Goal: Task Accomplishment & Management: Manage account settings

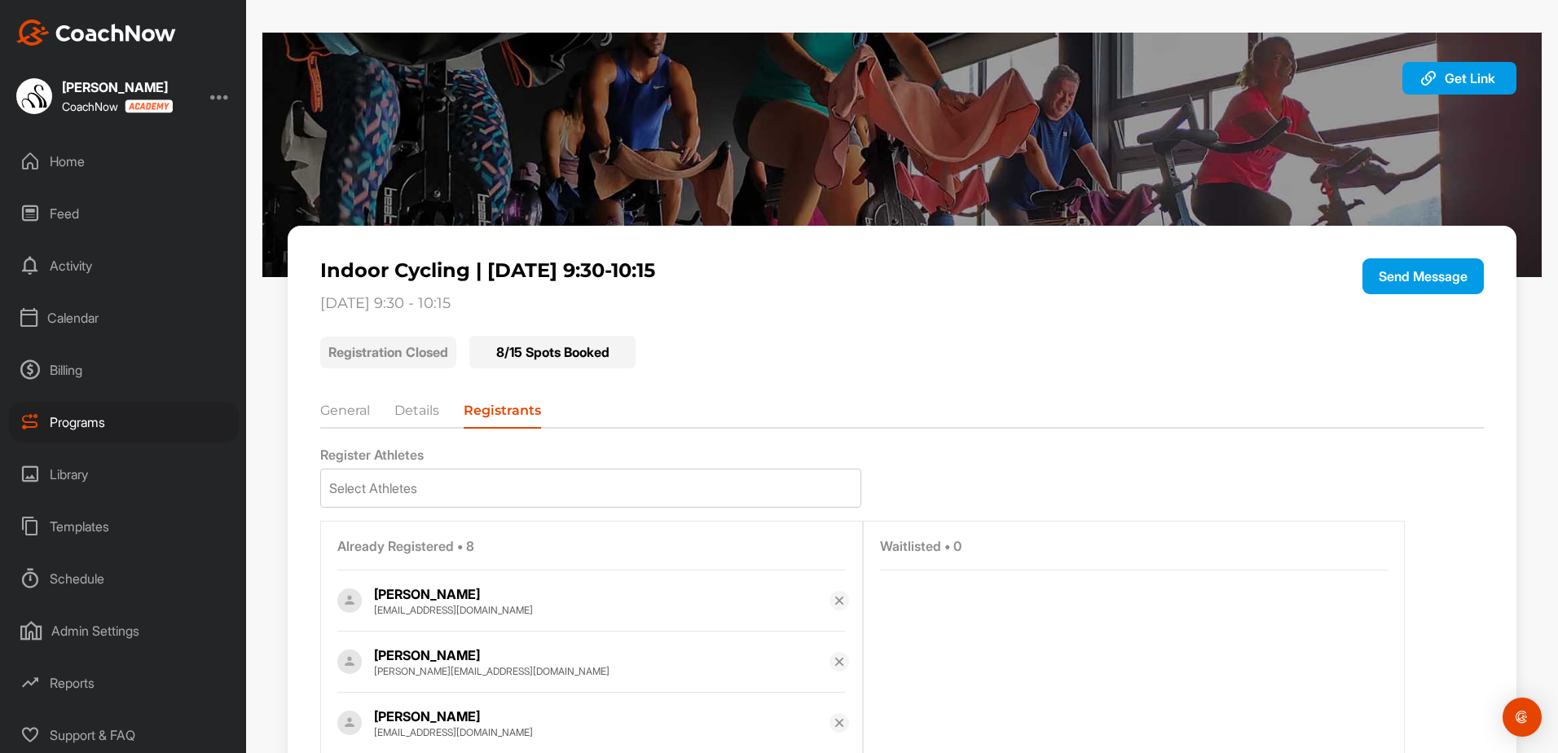
scroll to position [384, 0]
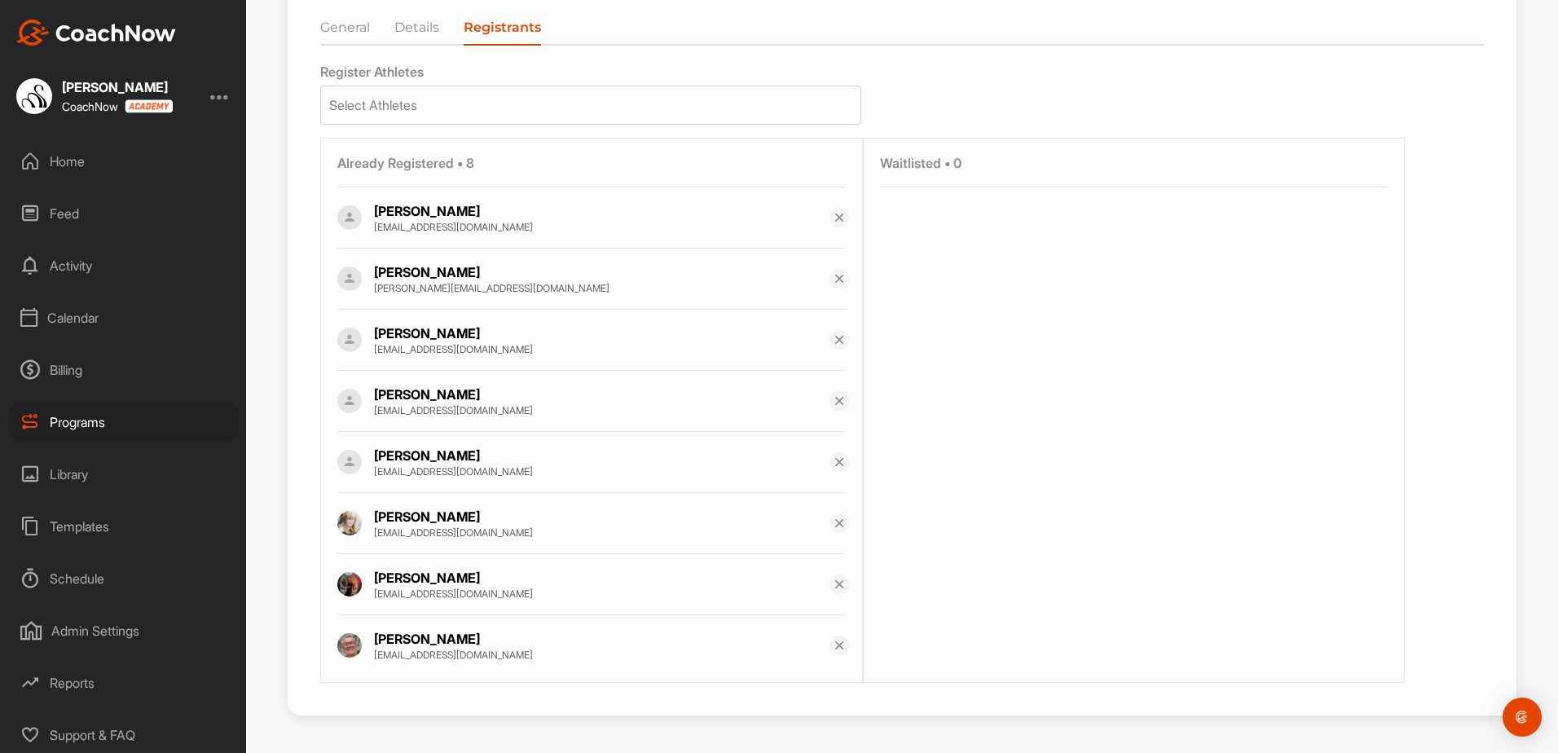
click at [114, 415] on div "Programs" at bounding box center [124, 422] width 230 height 41
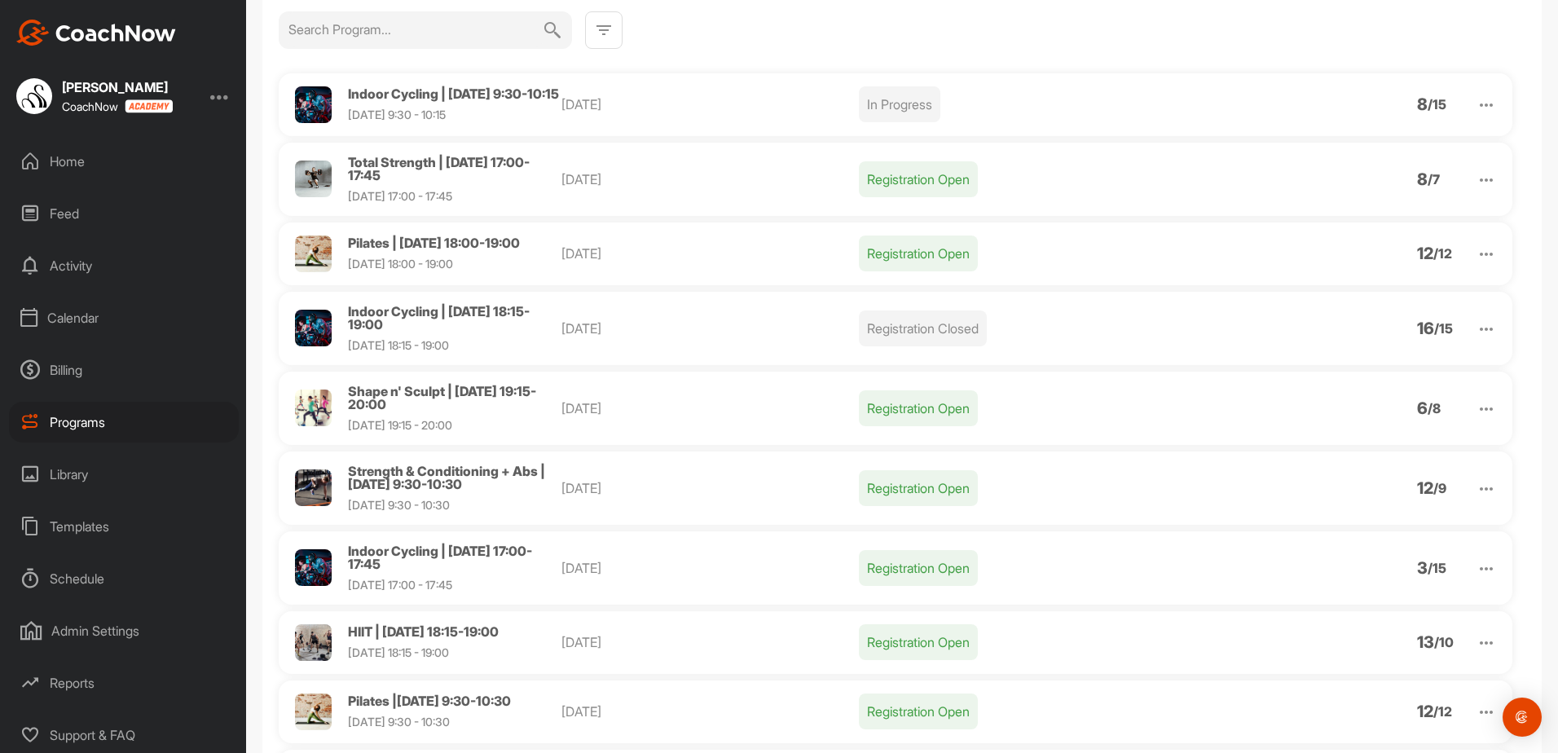
scroll to position [163, 0]
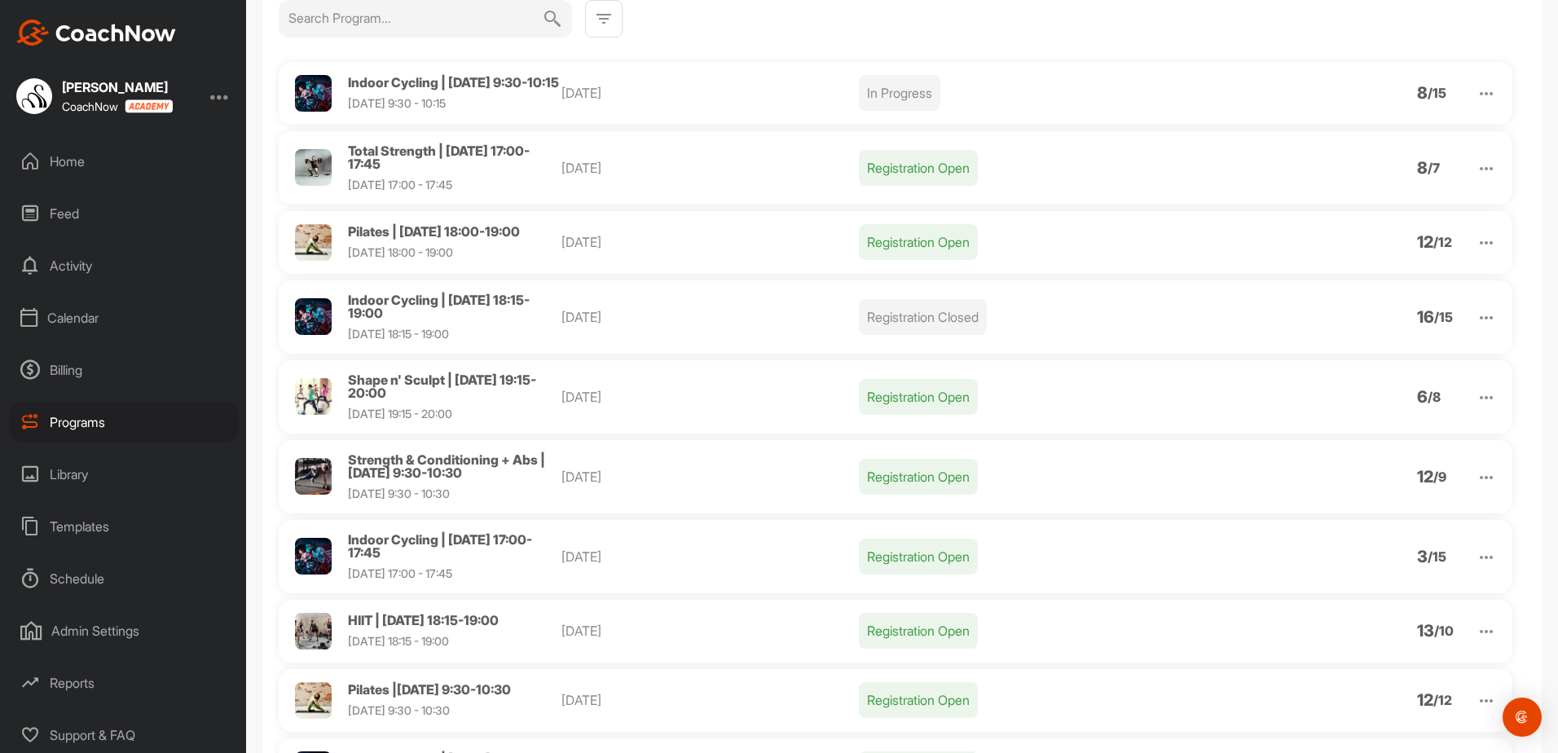
click at [1476, 487] on img at bounding box center [1486, 478] width 20 height 20
click at [1366, 532] on li "View" at bounding box center [1393, 519] width 200 height 26
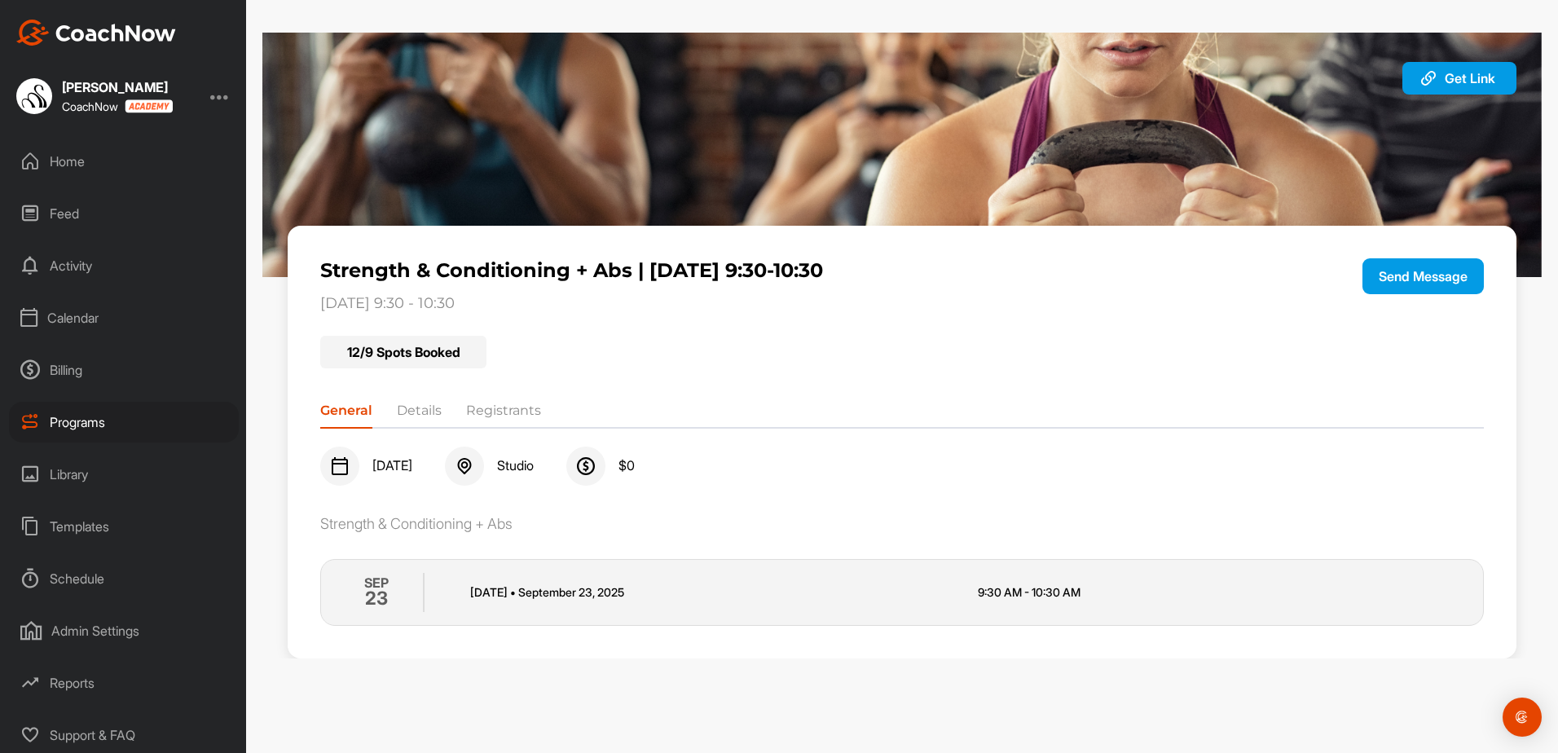
click at [518, 412] on li "Registrants" at bounding box center [503, 414] width 75 height 26
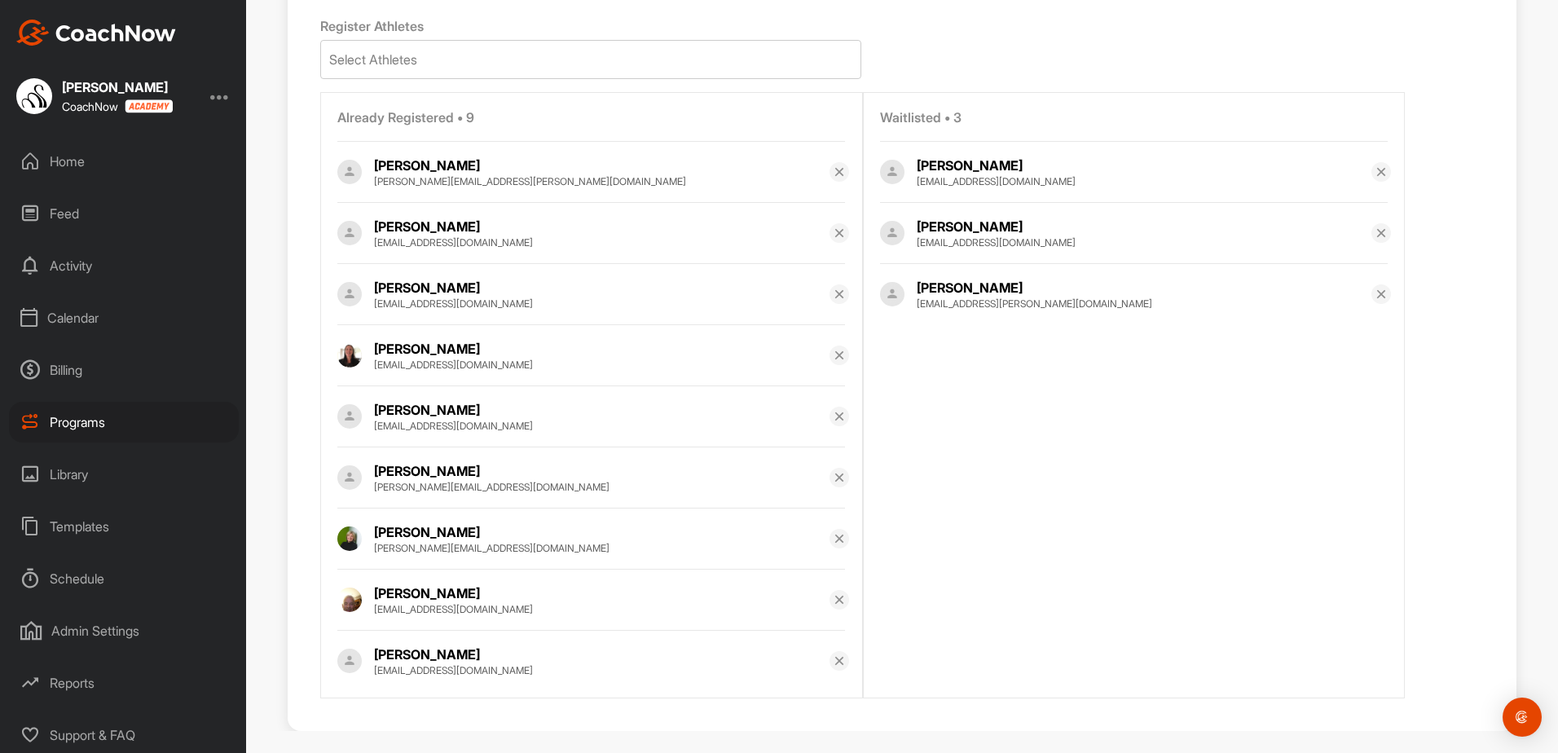
scroll to position [445, 0]
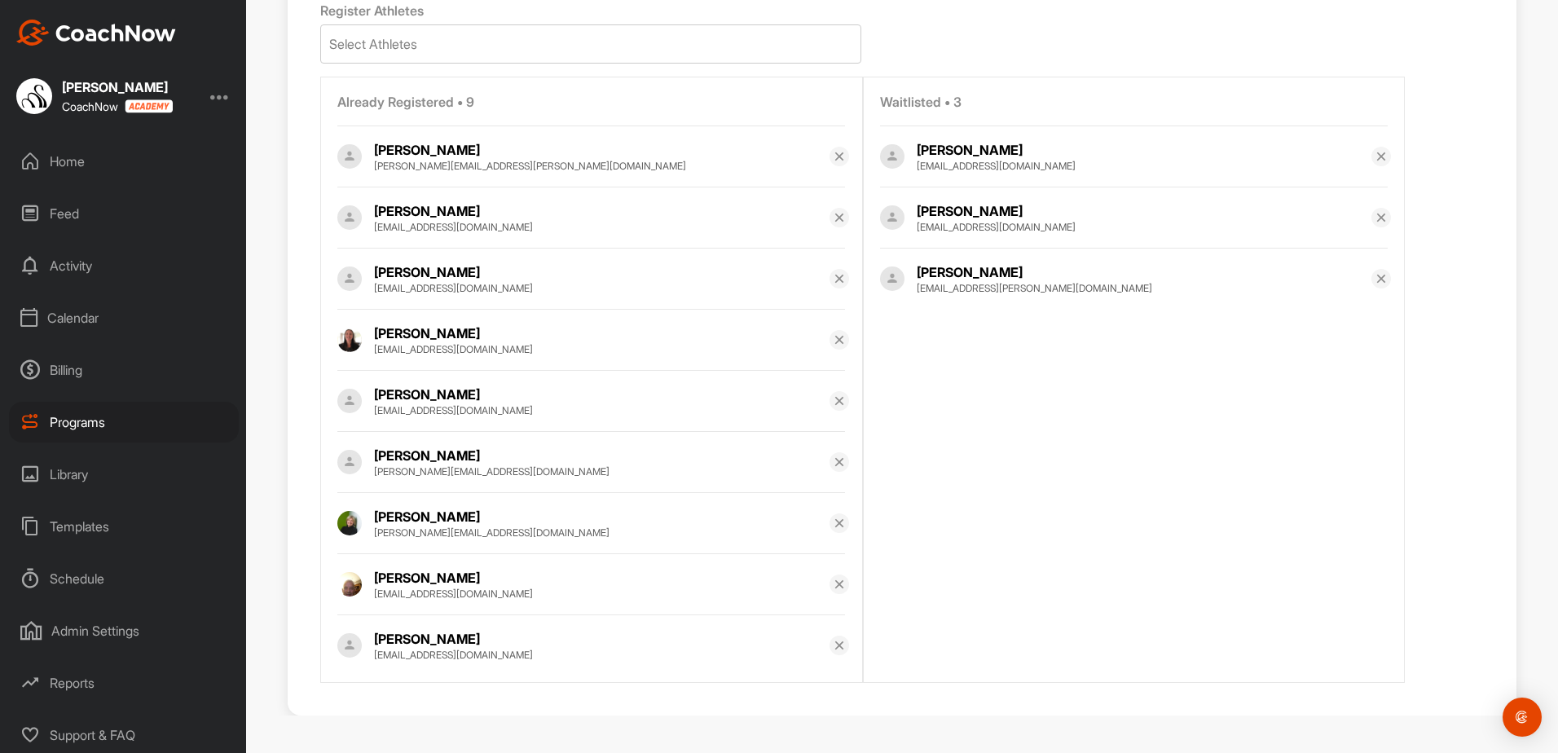
click at [833, 457] on img at bounding box center [839, 461] width 13 height 13
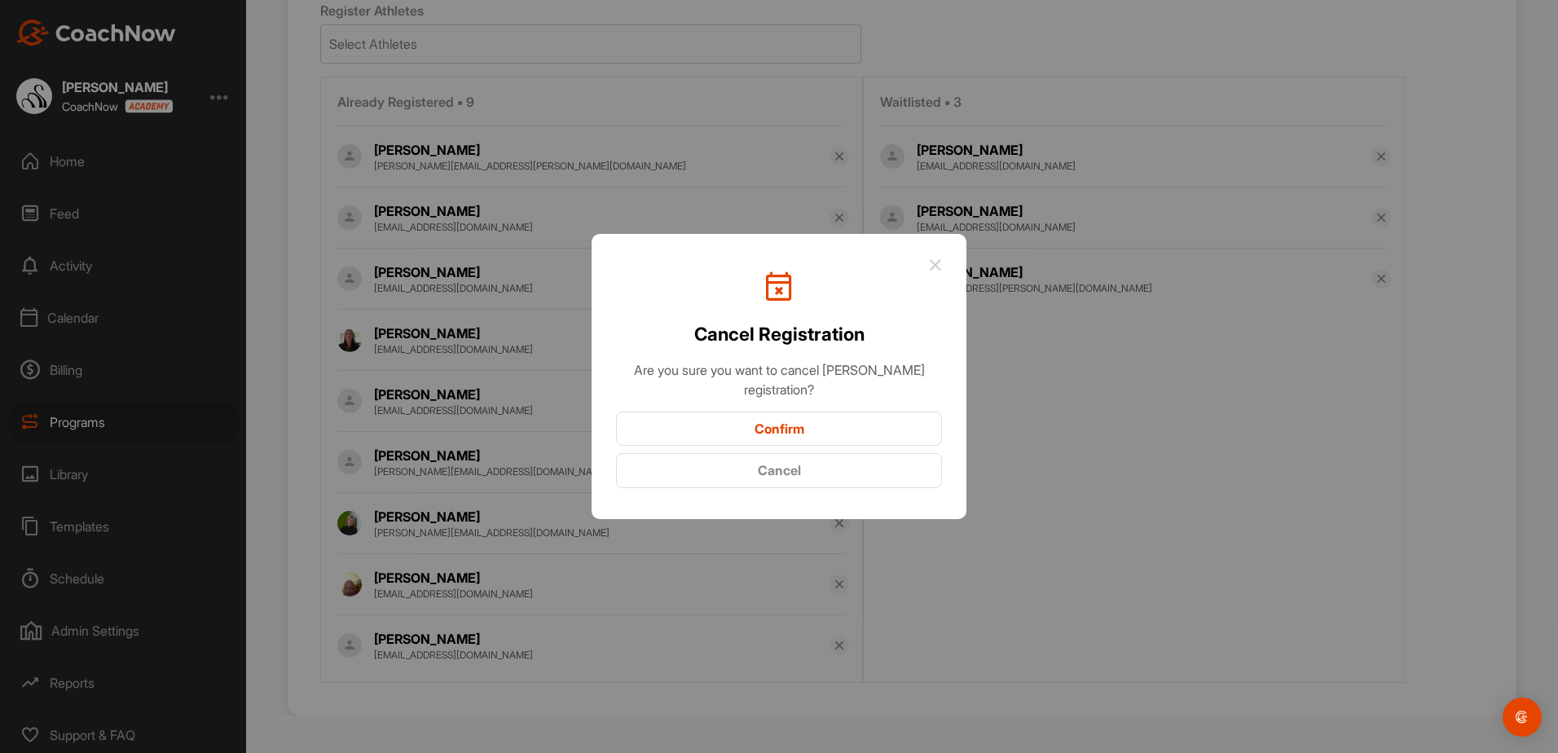
click at [791, 428] on button "Confirm" at bounding box center [779, 428] width 326 height 35
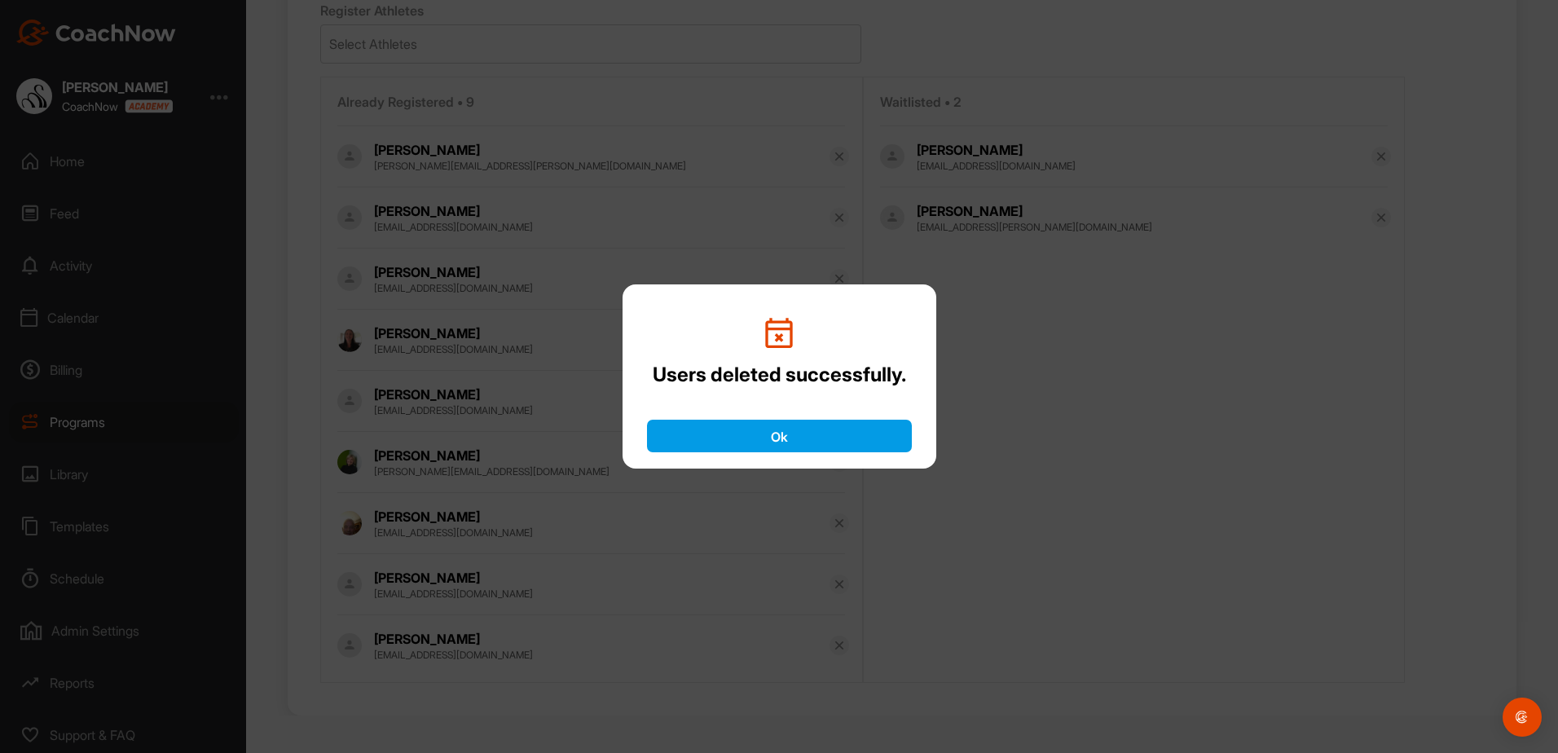
click at [790, 429] on button "Ok" at bounding box center [779, 436] width 265 height 33
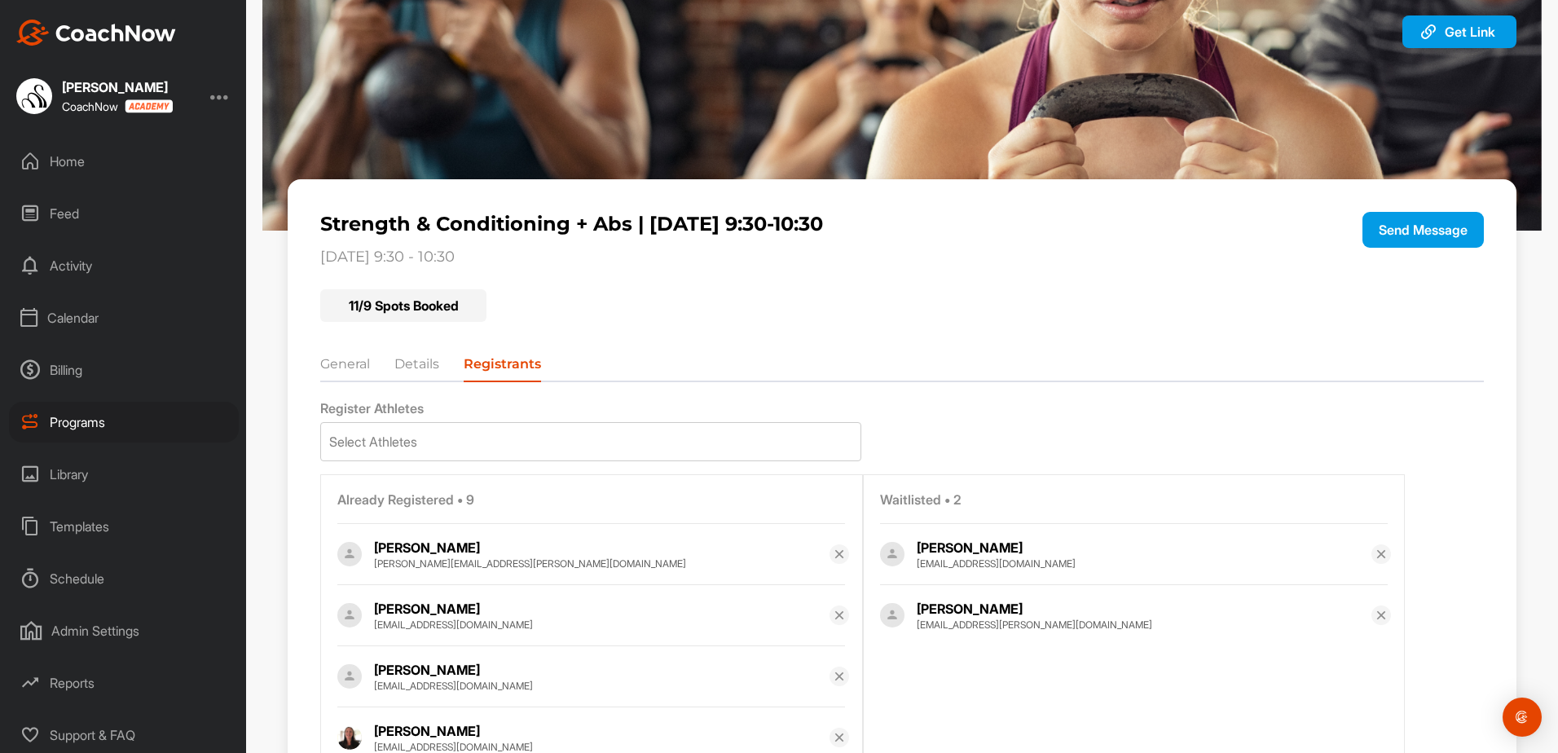
scroll to position [0, 0]
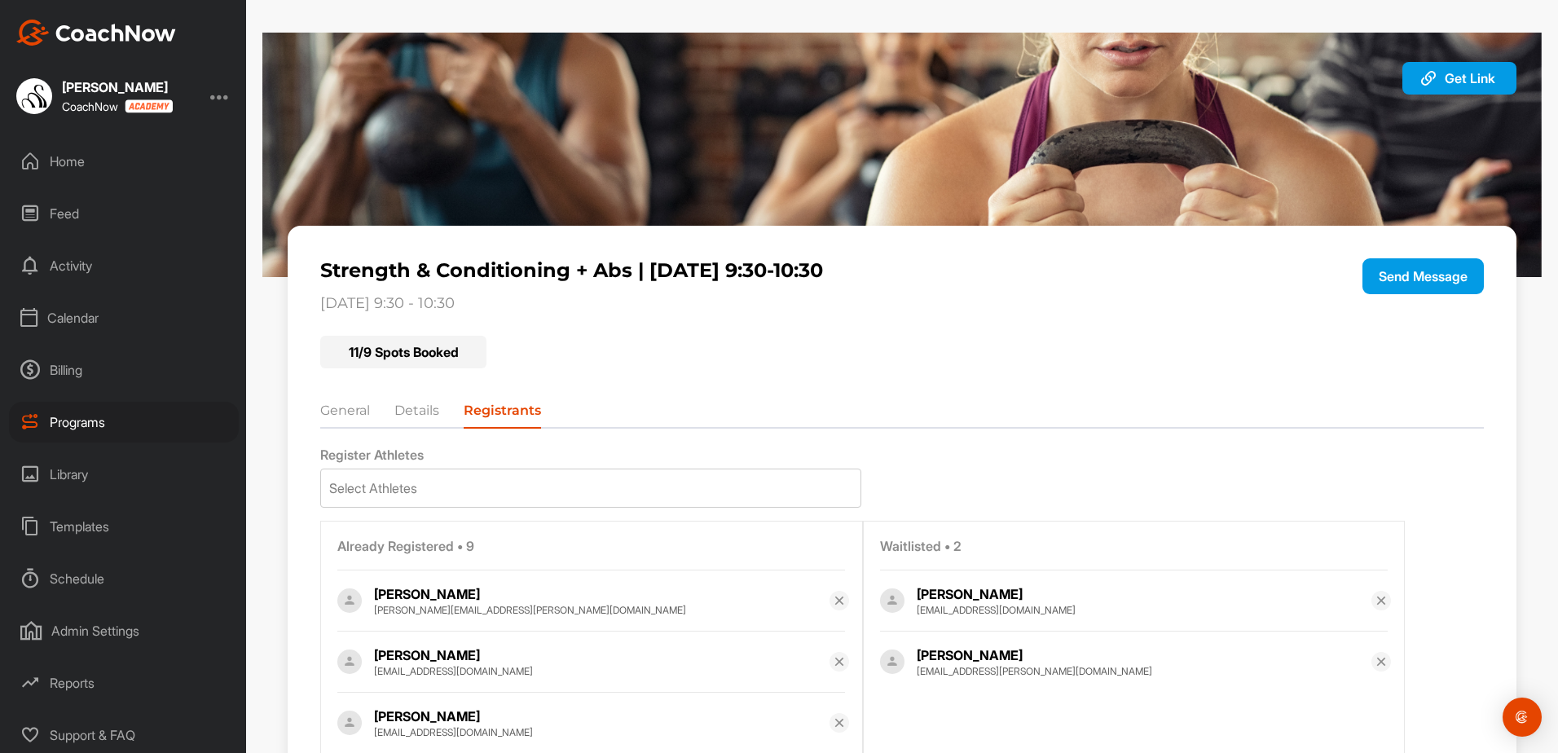
click at [365, 411] on li "General" at bounding box center [345, 414] width 50 height 26
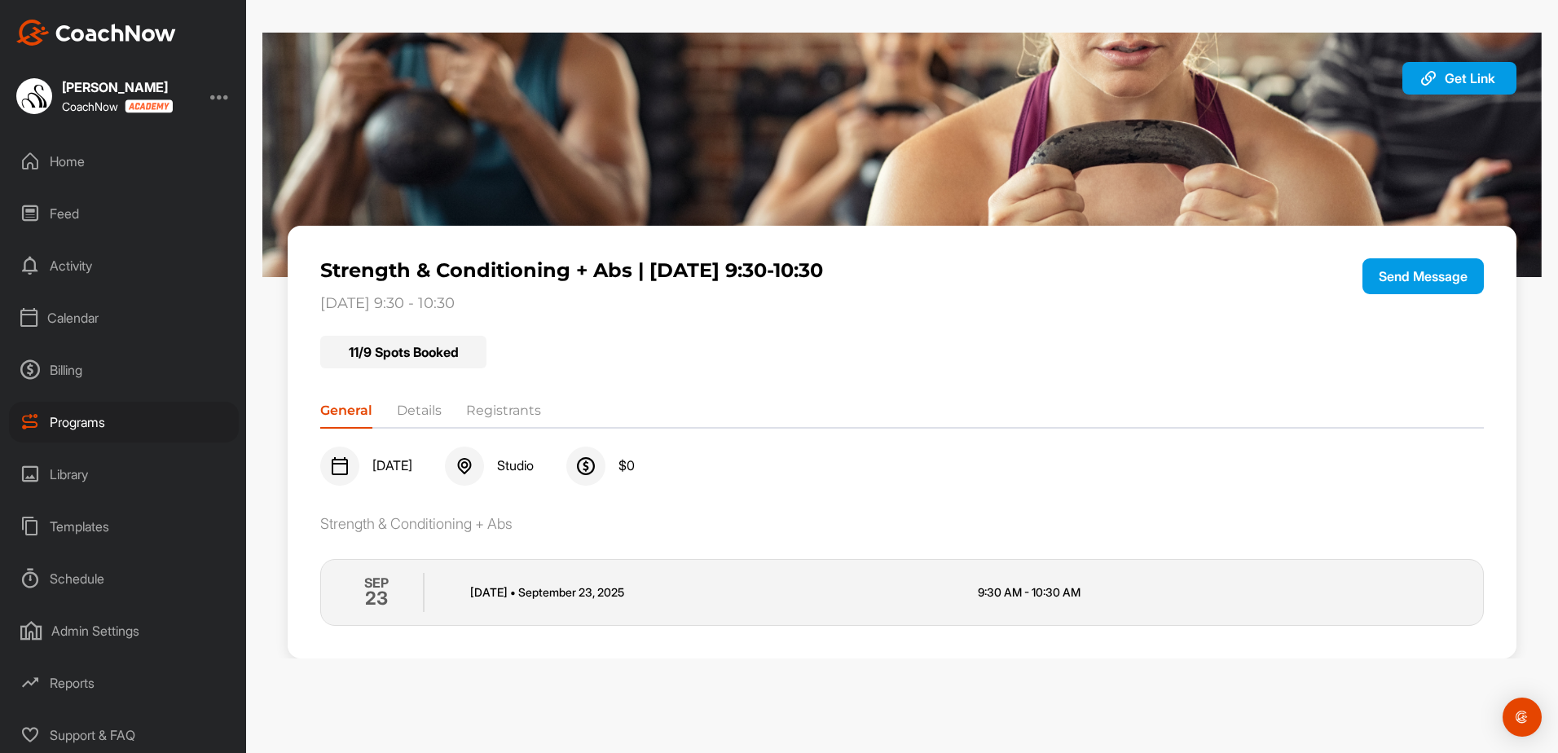
click at [511, 407] on li "Registrants" at bounding box center [503, 414] width 75 height 26
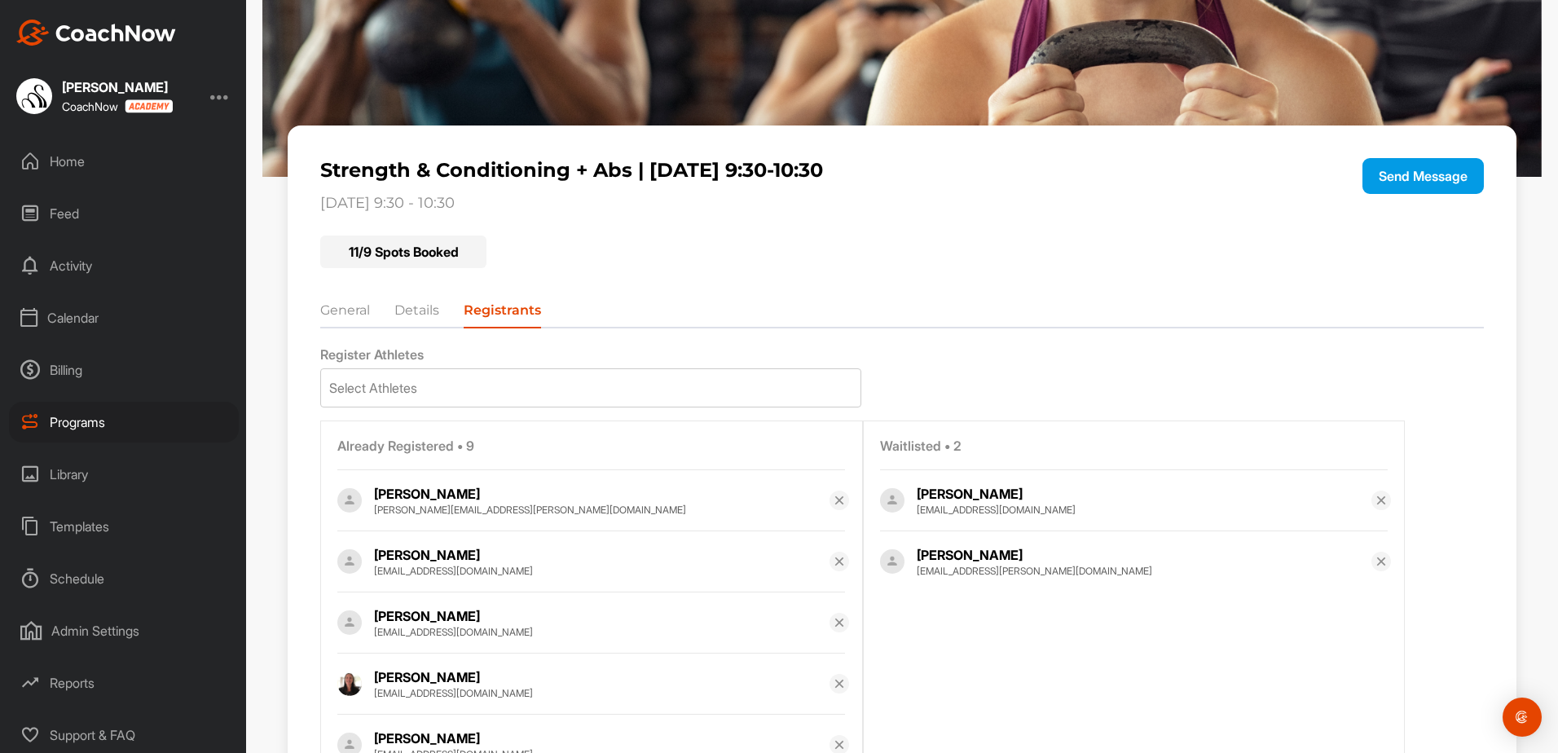
scroll to position [326, 0]
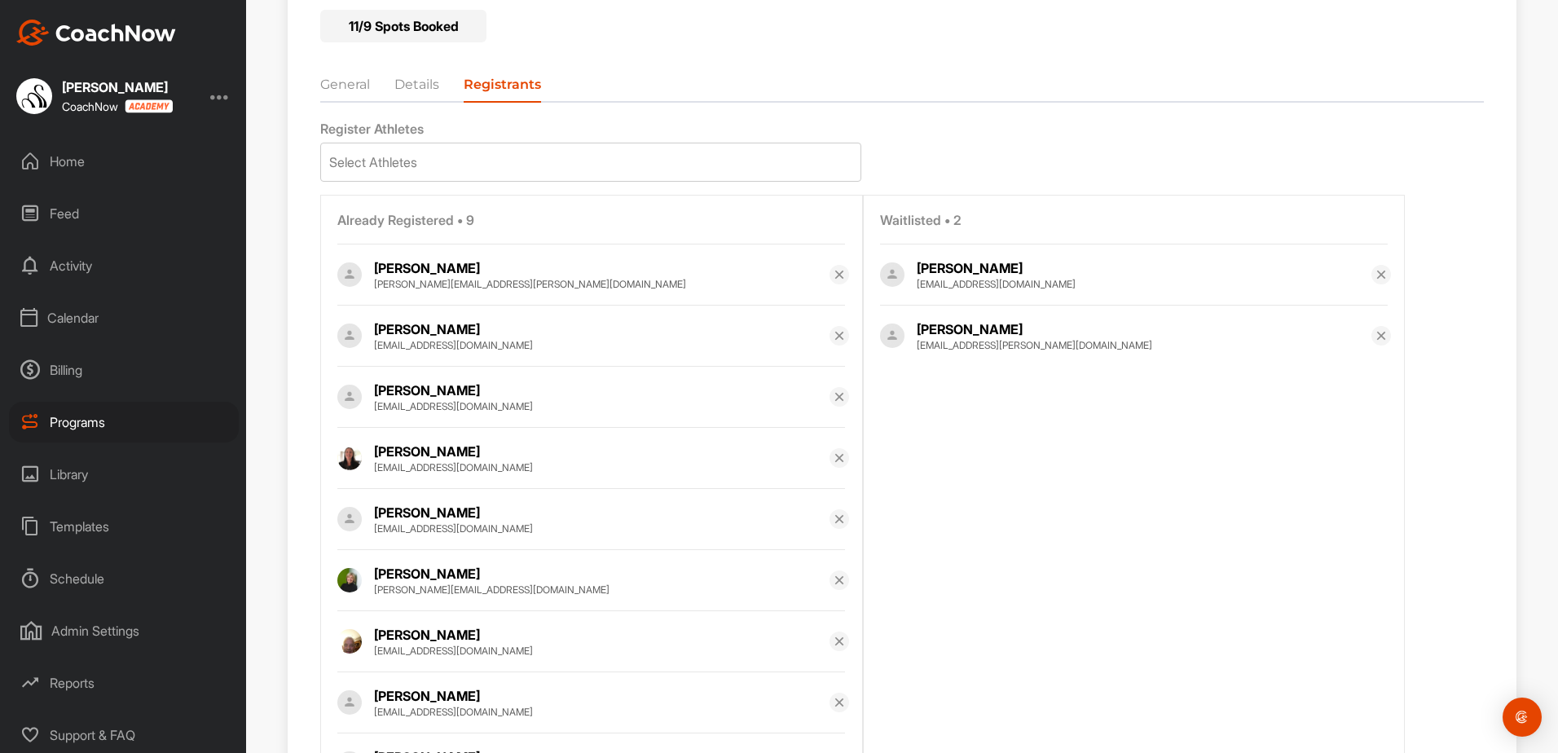
click at [1062, 294] on div "Sarah Wheeler sarahruthwheeler@gmail.com" at bounding box center [1141, 274] width 523 height 41
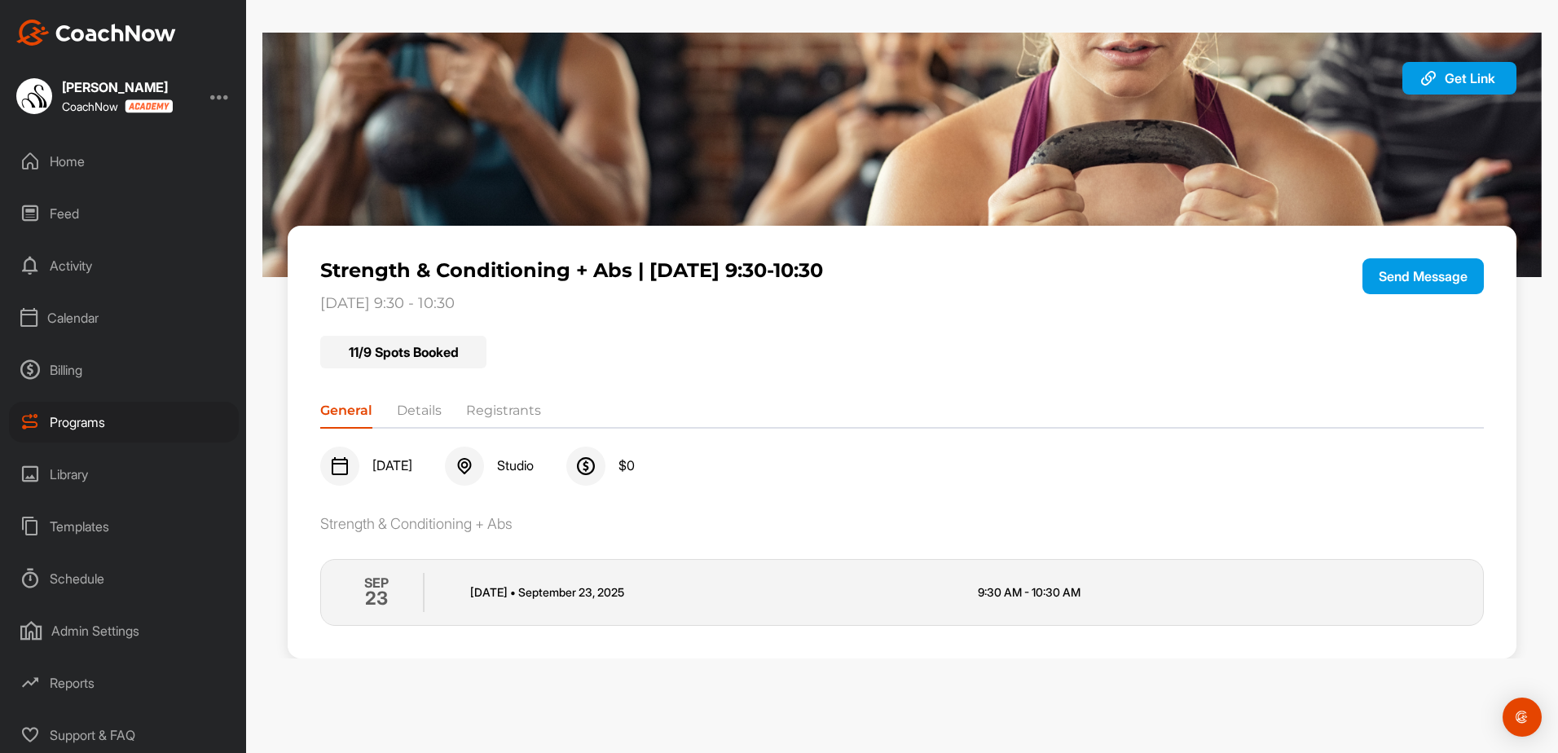
click at [78, 165] on div "Home" at bounding box center [124, 161] width 230 height 41
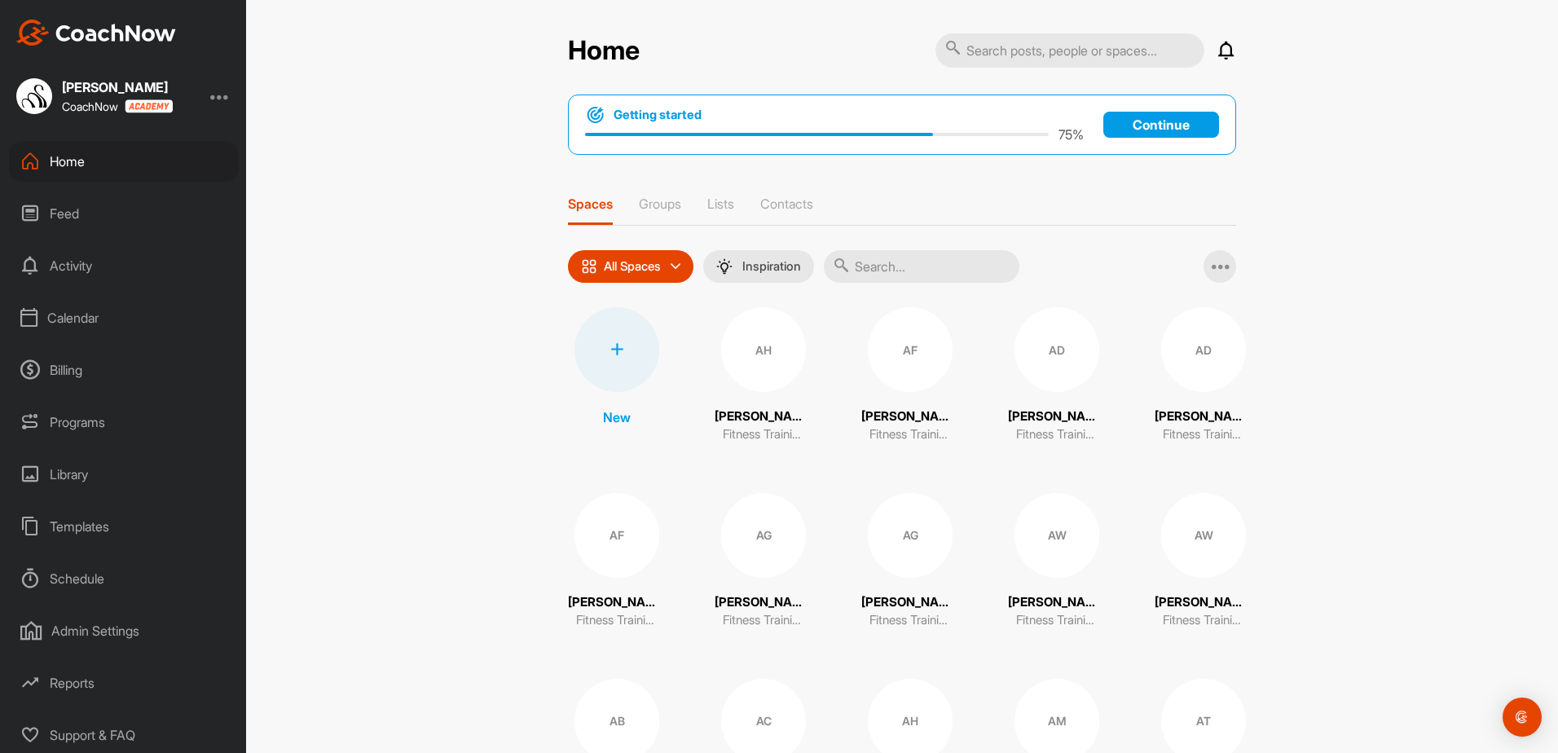
click at [84, 316] on div "Calendar" at bounding box center [124, 317] width 230 height 41
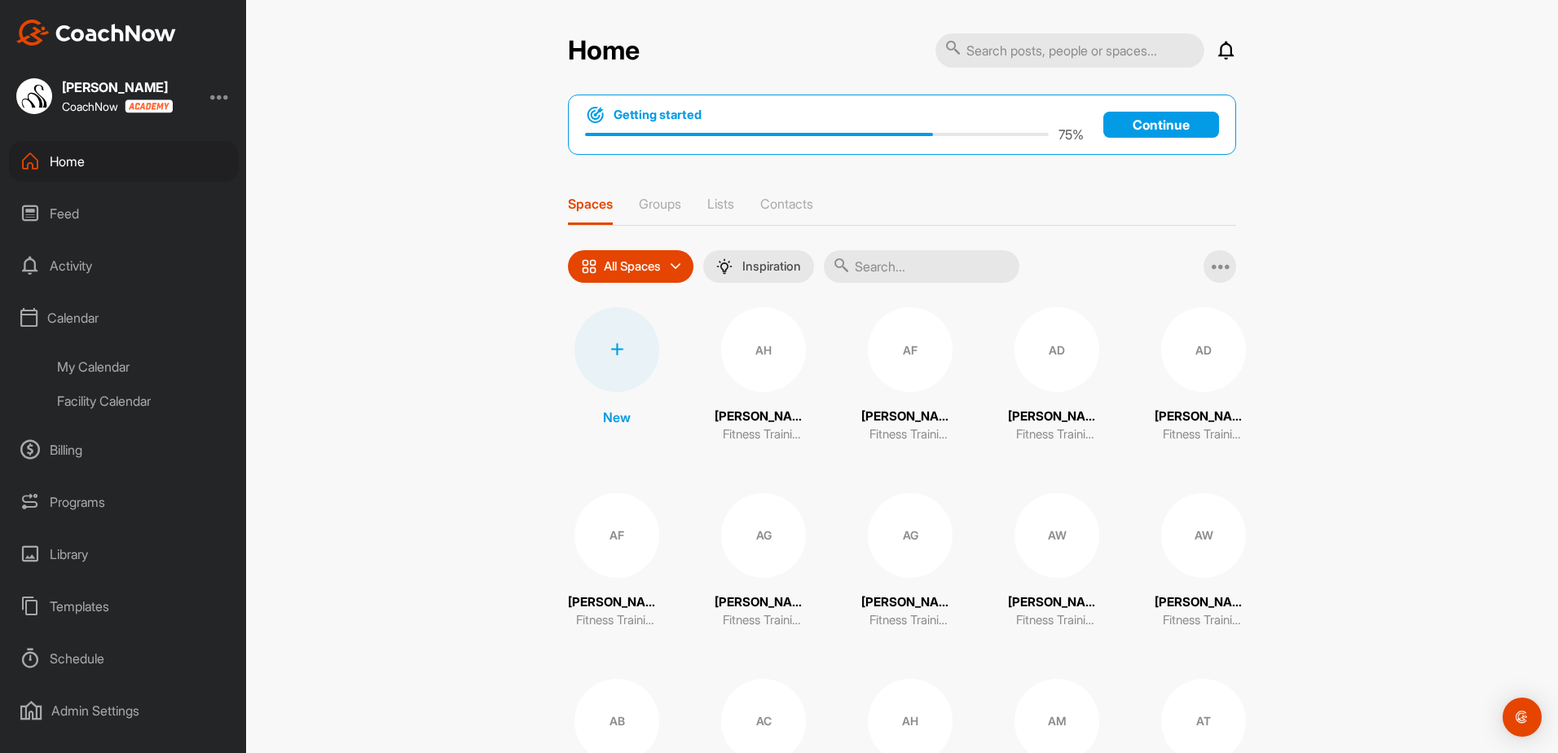
click at [106, 404] on div "Facility Calendar" at bounding box center [142, 401] width 193 height 34
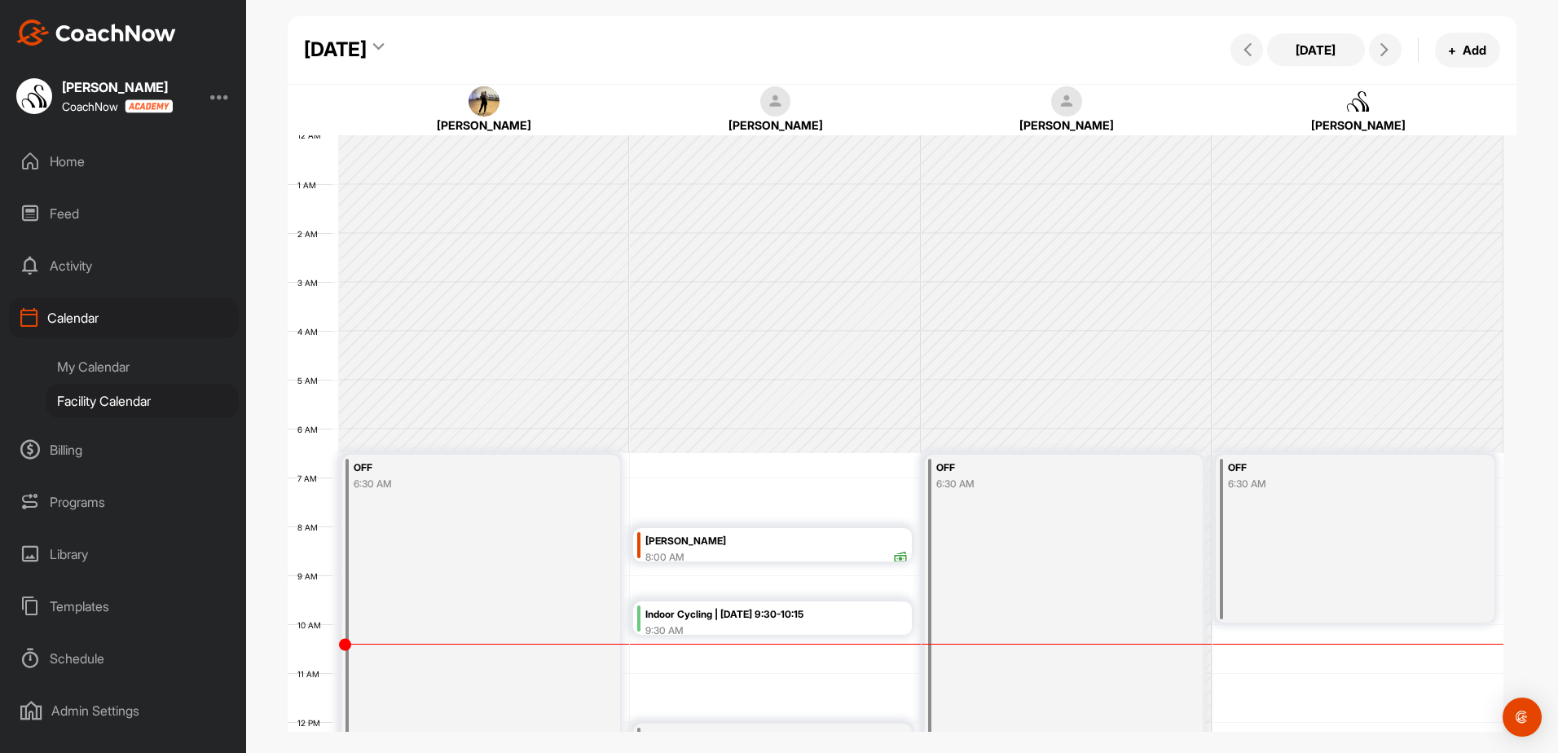
scroll to position [282, 0]
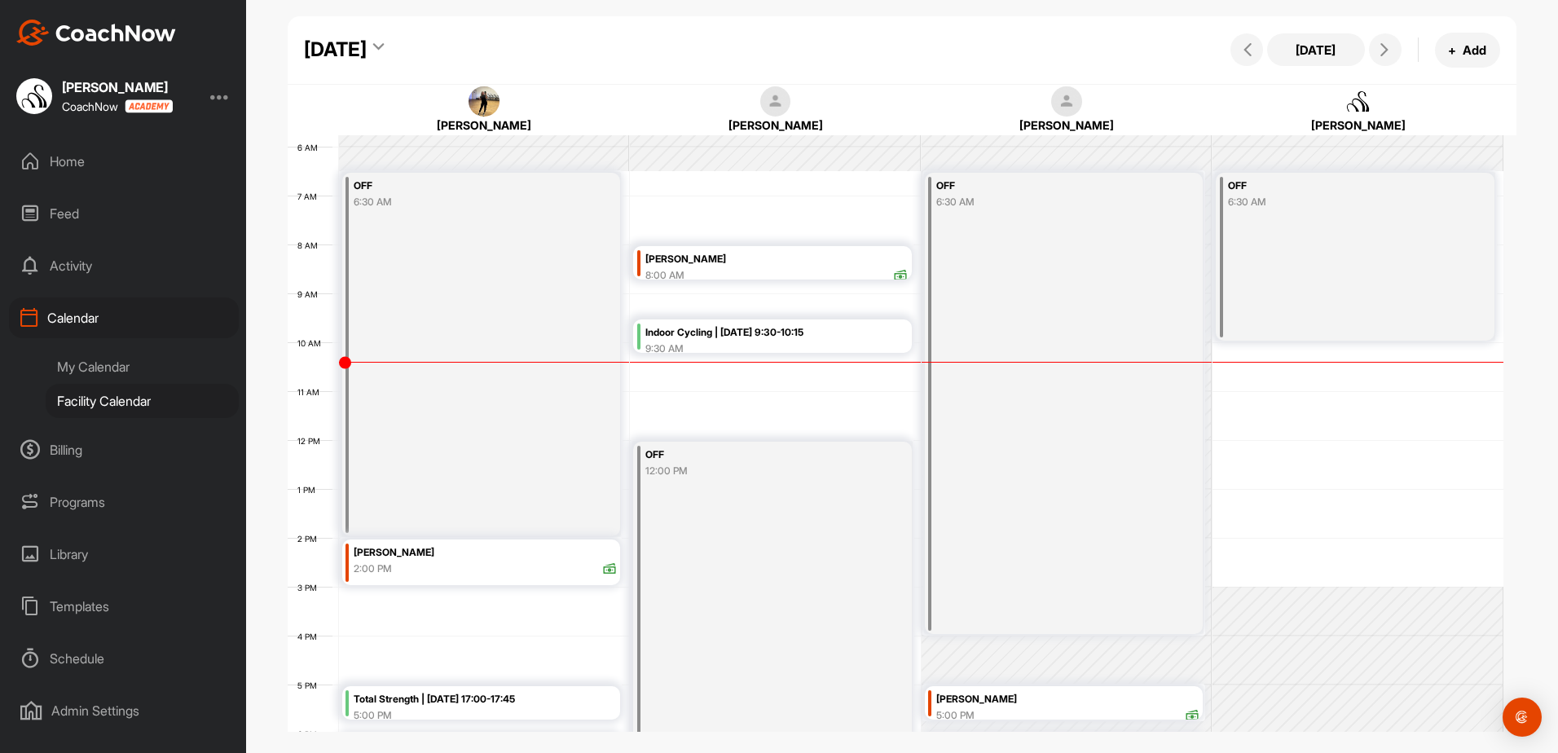
click at [752, 335] on div "Indoor Cycling | [DATE] 9:30-10:15" at bounding box center [776, 332] width 263 height 19
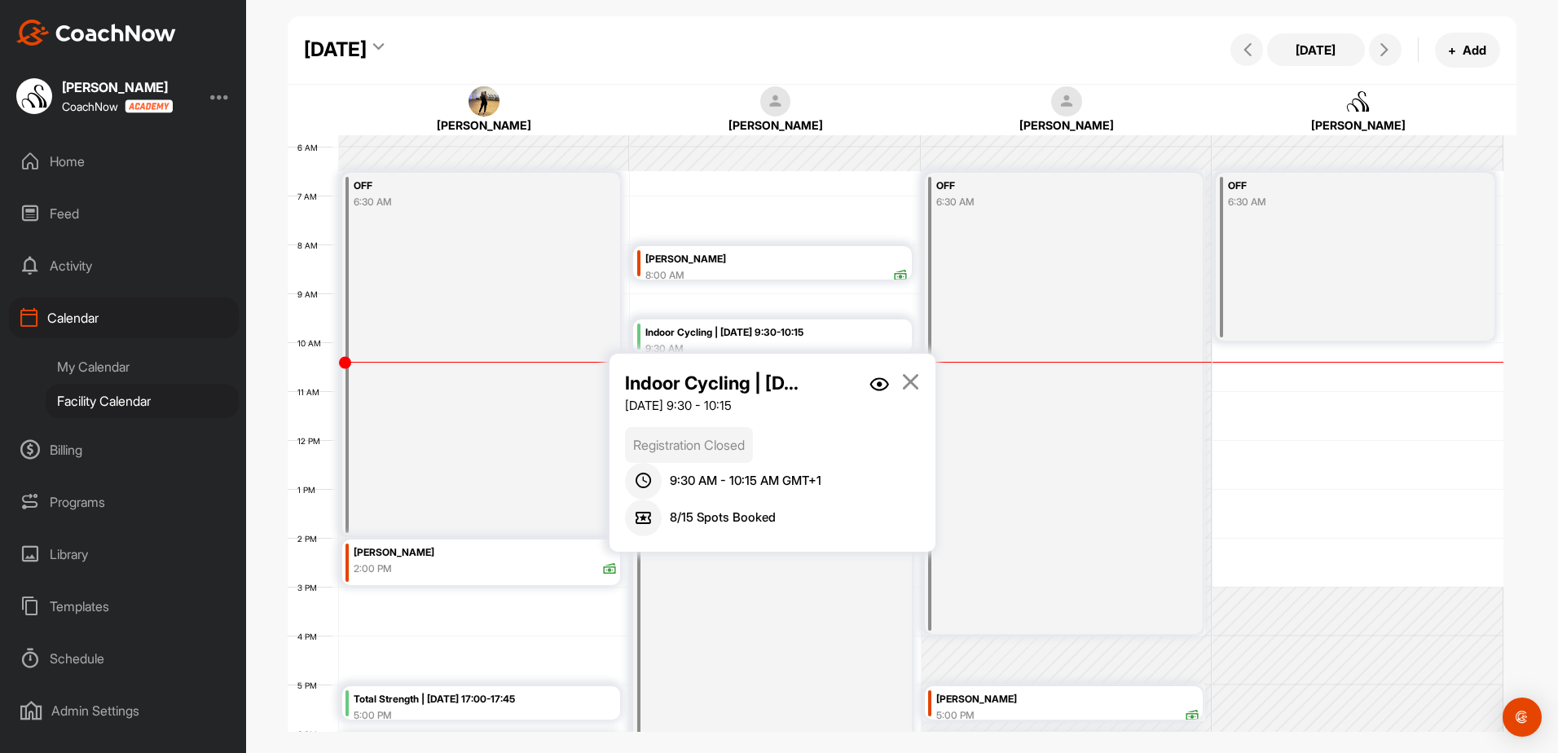
click at [873, 379] on img at bounding box center [879, 384] width 20 height 14
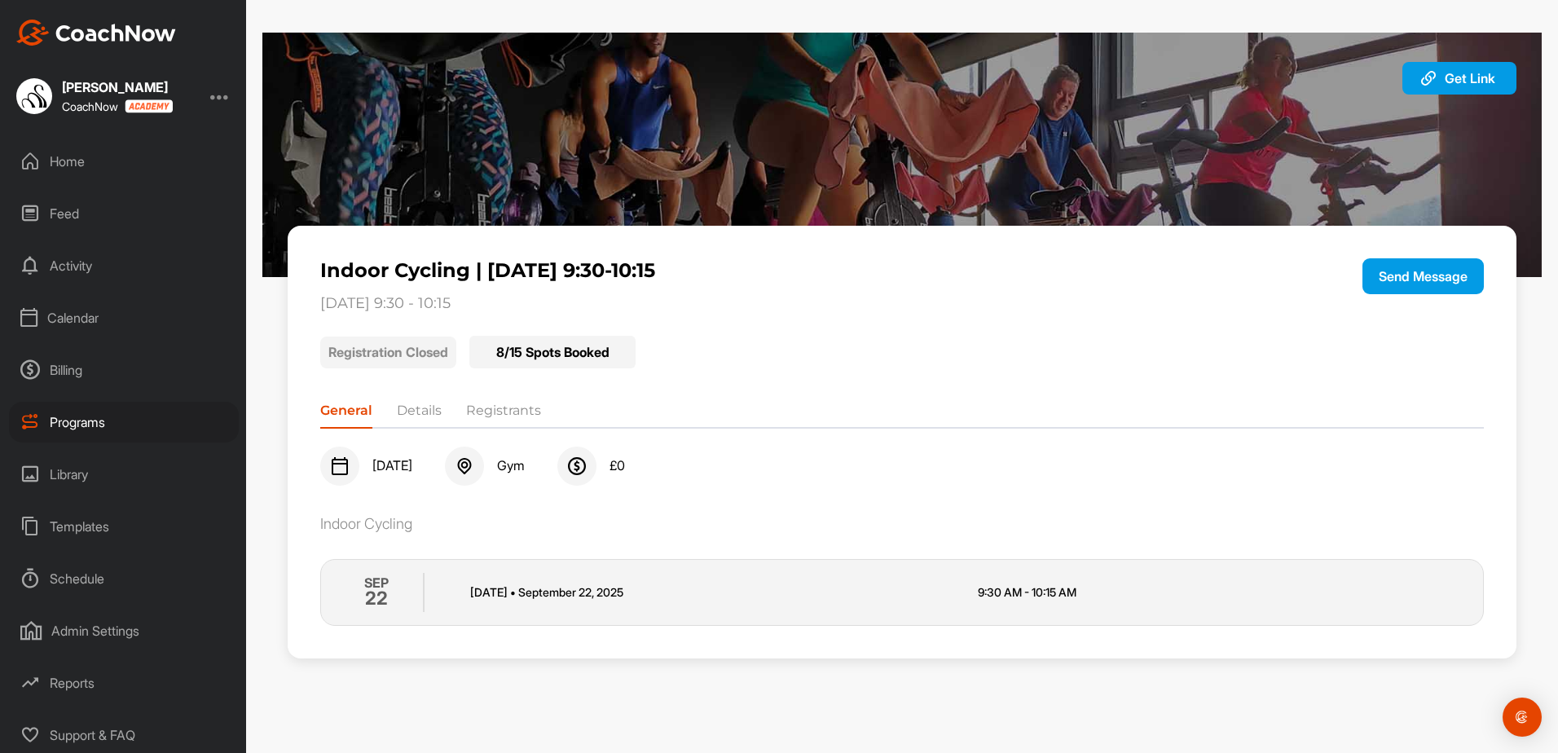
click at [534, 415] on li "Registrants" at bounding box center [503, 414] width 75 height 26
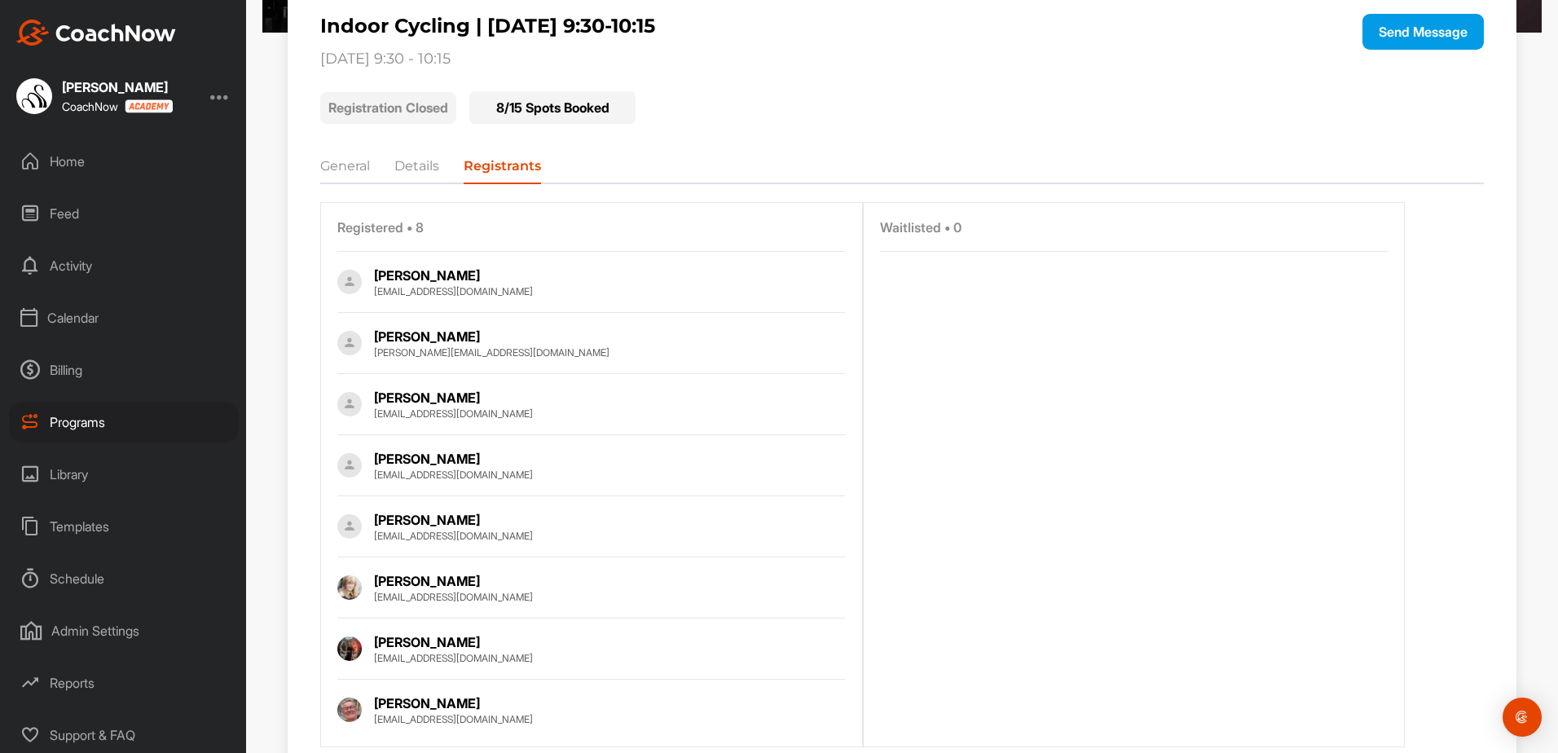
scroll to position [310, 0]
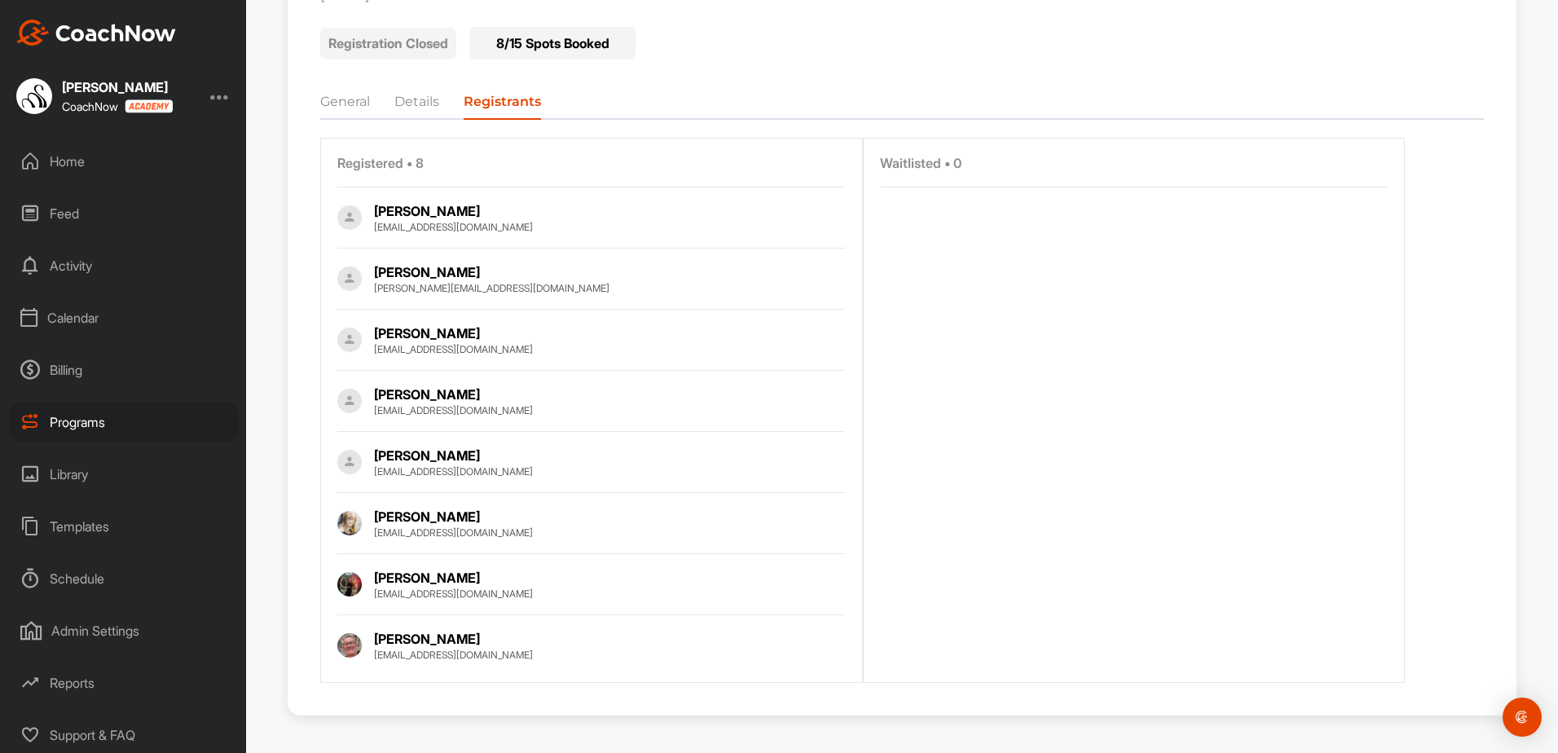
click at [112, 321] on div "Calendar" at bounding box center [124, 317] width 230 height 41
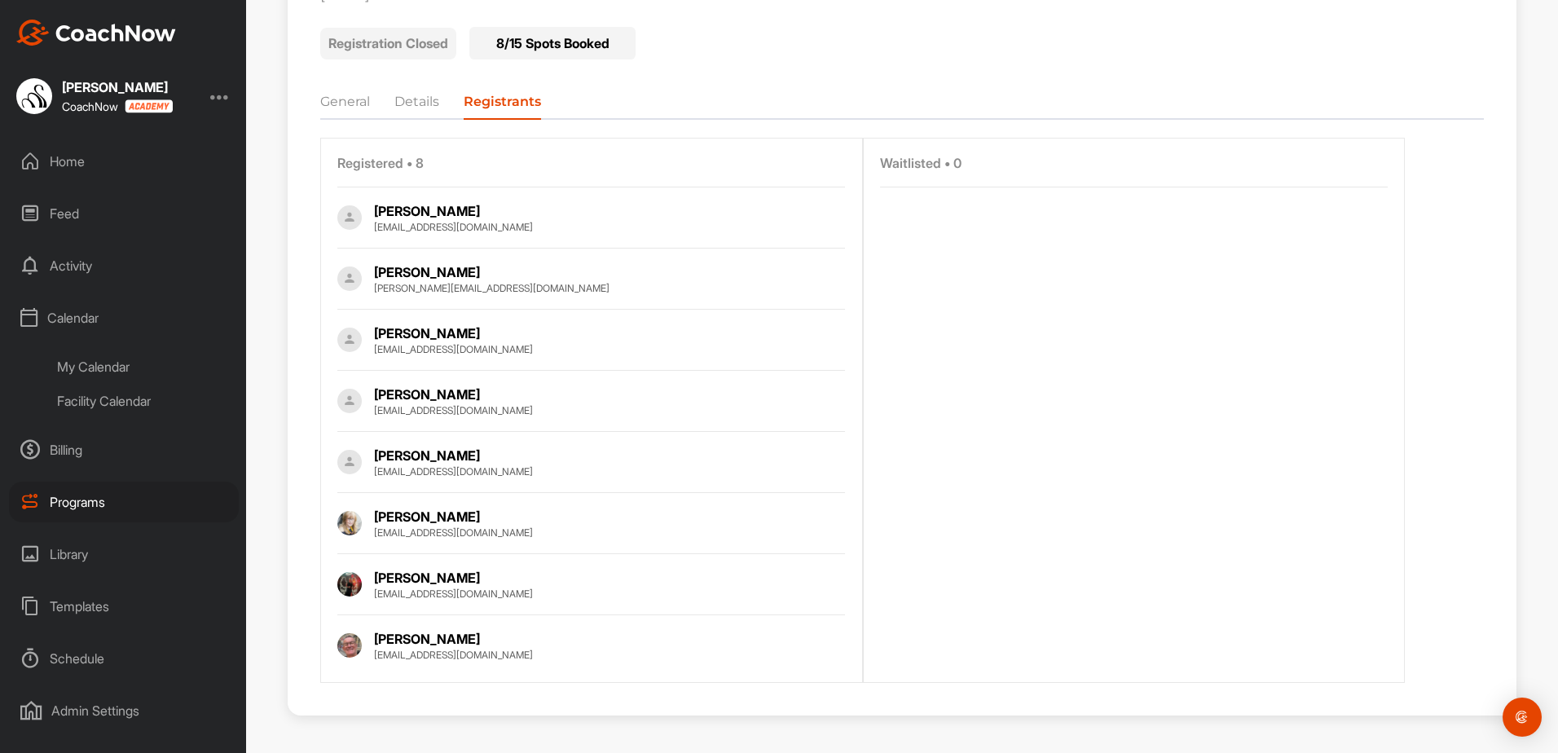
click at [117, 401] on div "Facility Calendar" at bounding box center [142, 401] width 193 height 34
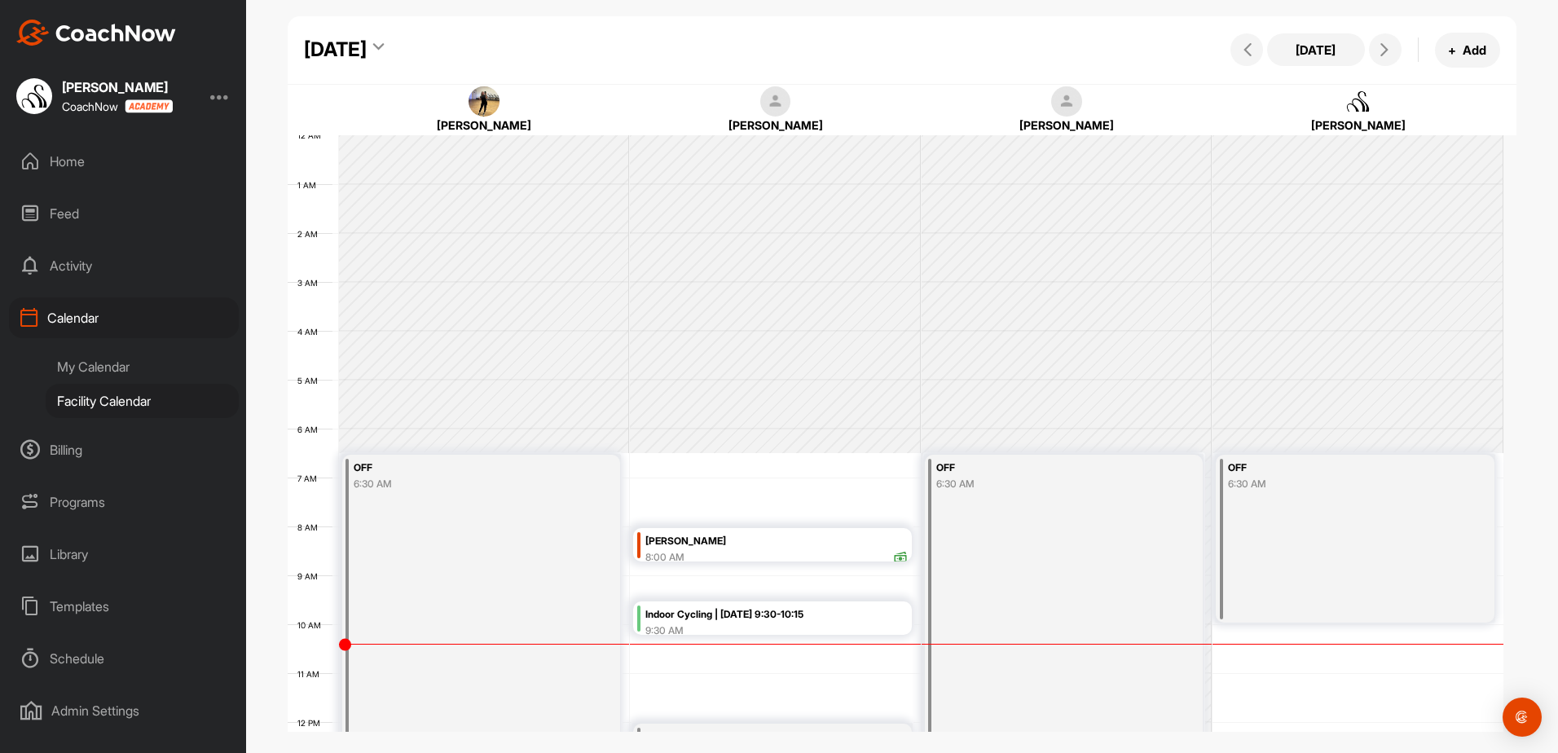
scroll to position [282, 0]
